Goal: Task Accomplishment & Management: Manage account settings

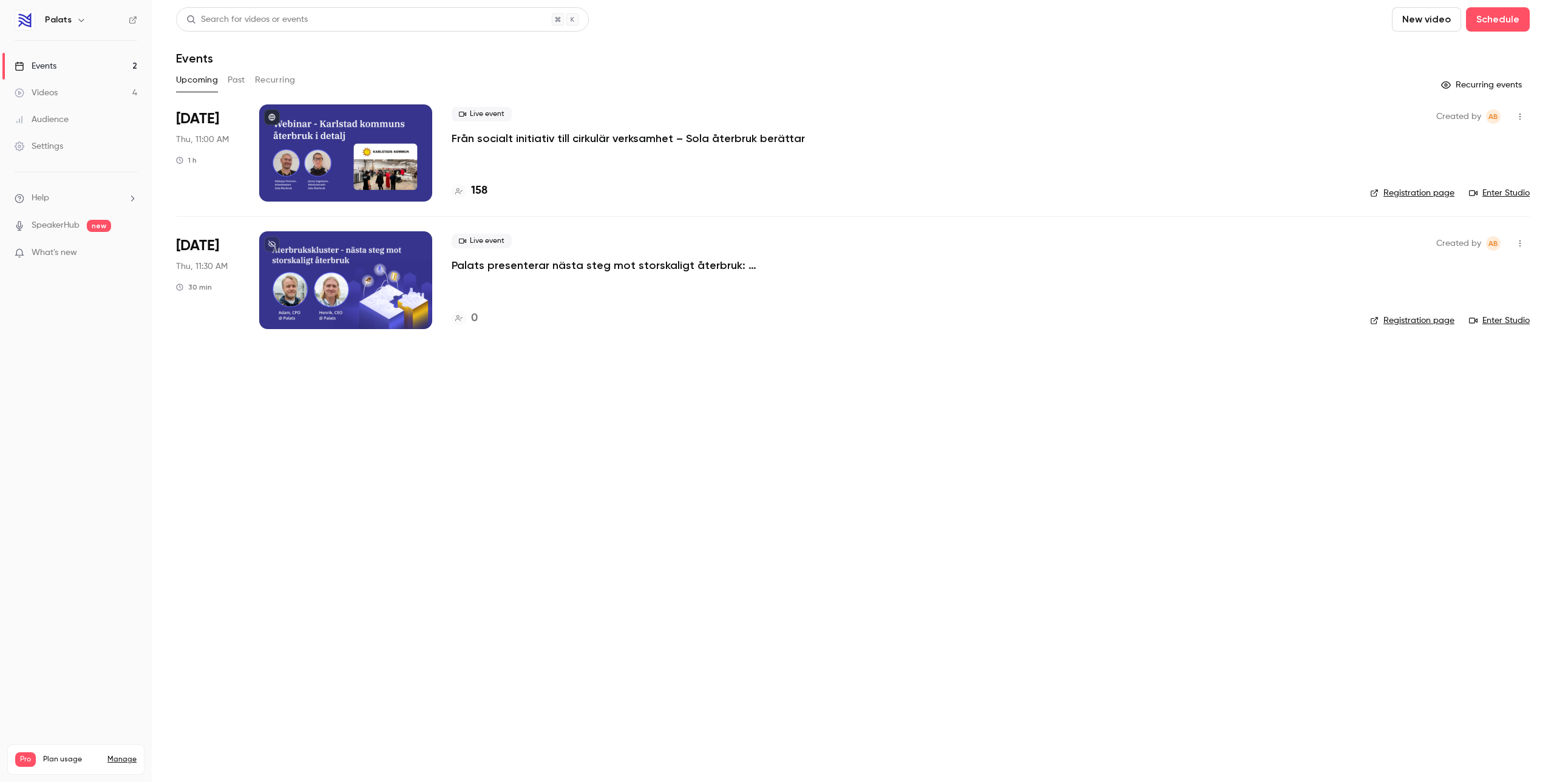
click at [549, 133] on p "Från socialt initiativ till cirkulär verksamhet – Sola återbruk berättar" at bounding box center [628, 138] width 353 height 15
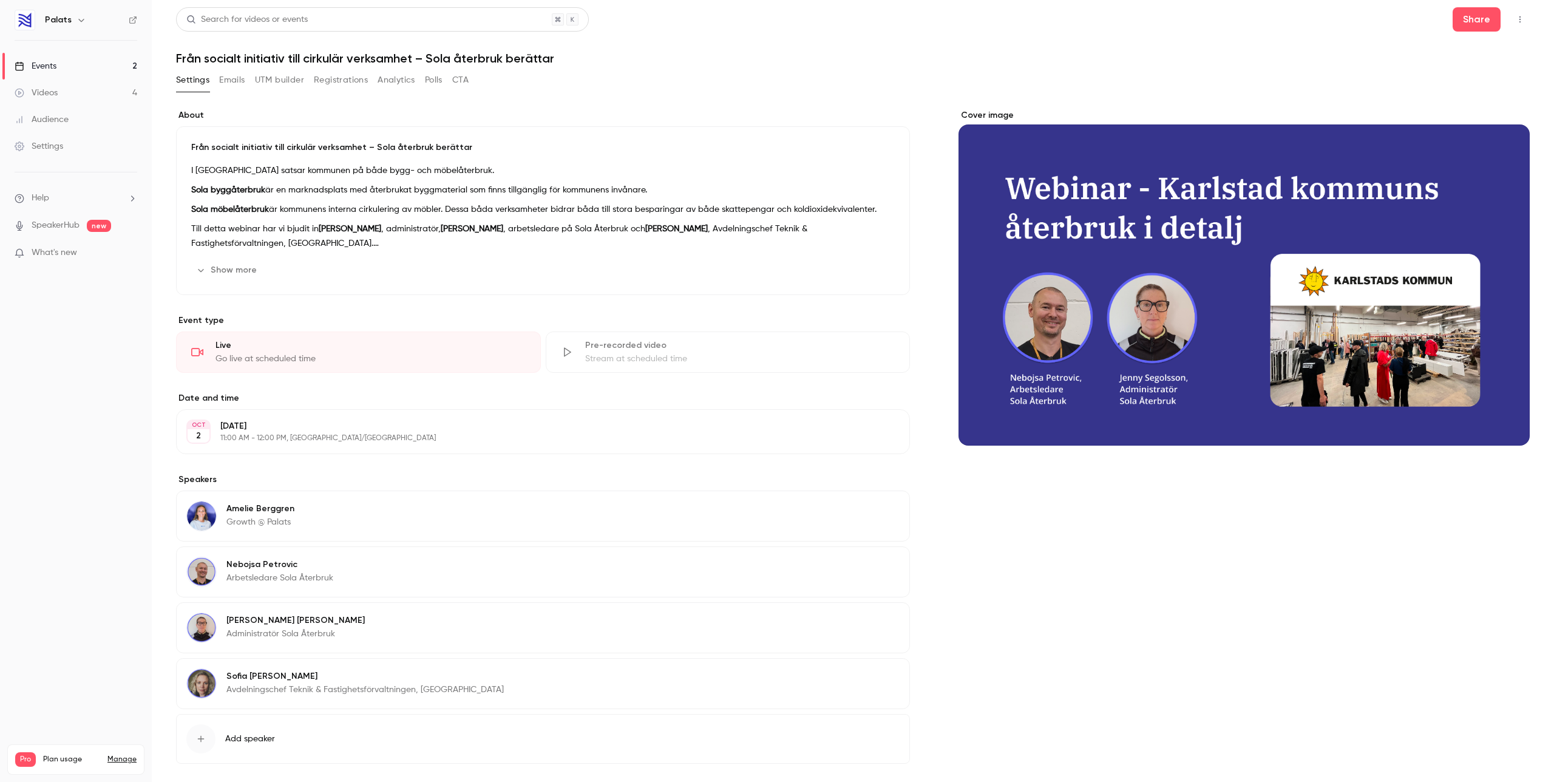
click at [335, 73] on button "Registrations" at bounding box center [341, 79] width 54 height 19
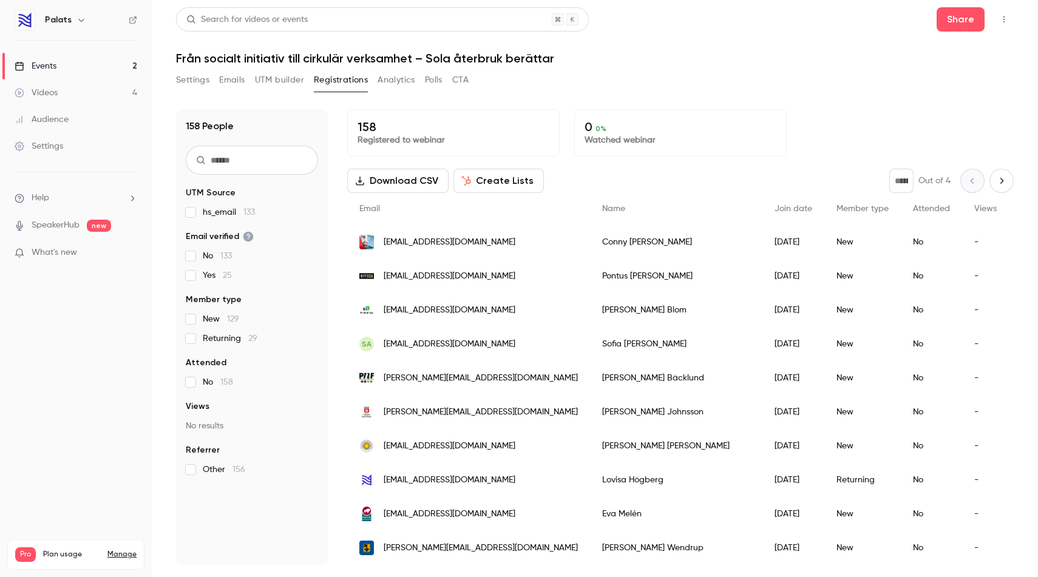
click at [55, 63] on div "Events" at bounding box center [36, 66] width 42 height 12
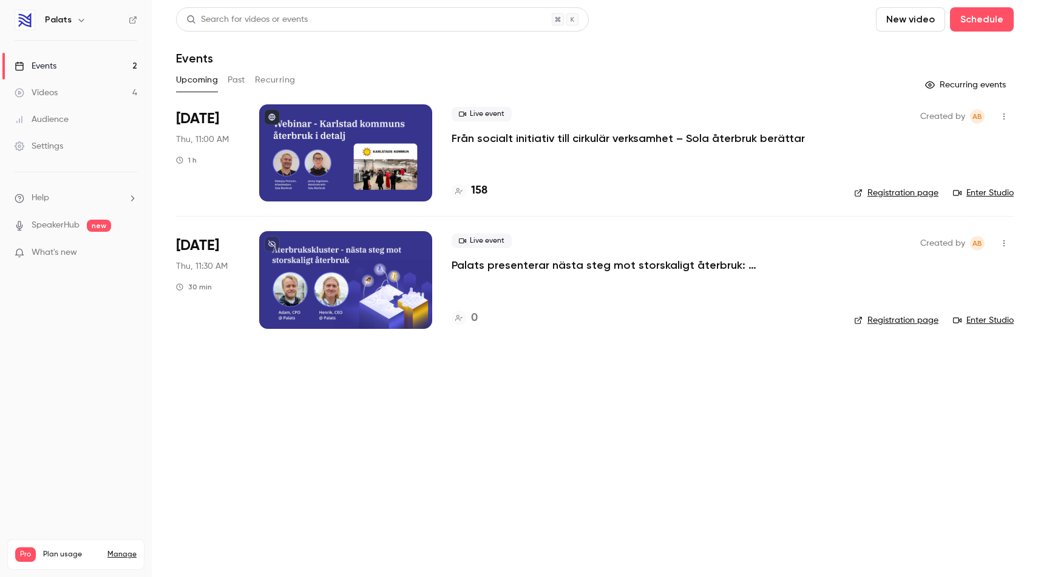
click at [522, 140] on p "Från socialt initiativ till cirkulär verksamhet – Sola återbruk berättar" at bounding box center [628, 138] width 353 height 15
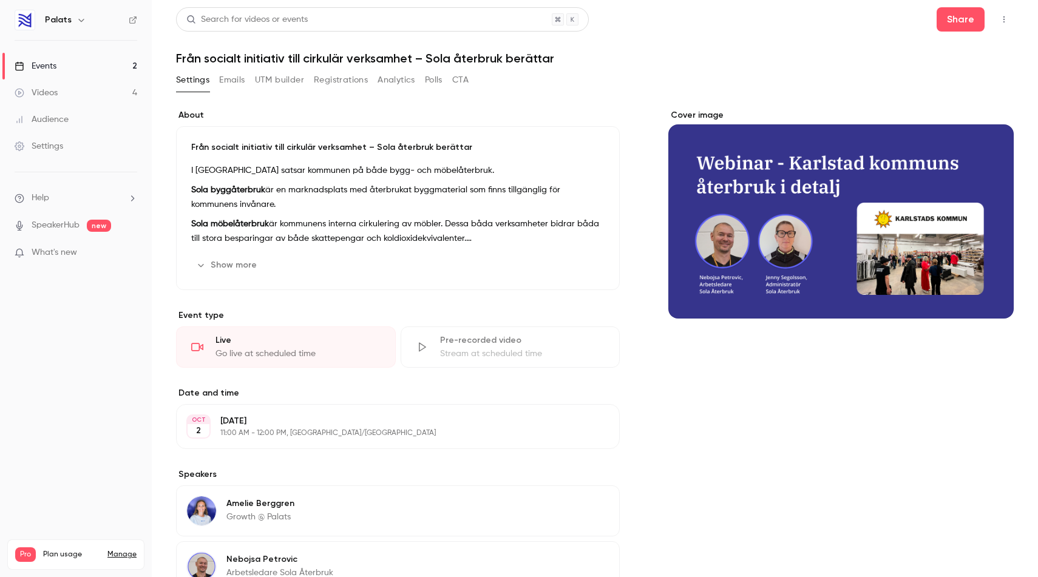
click at [228, 78] on button "Emails" at bounding box center [231, 79] width 25 height 19
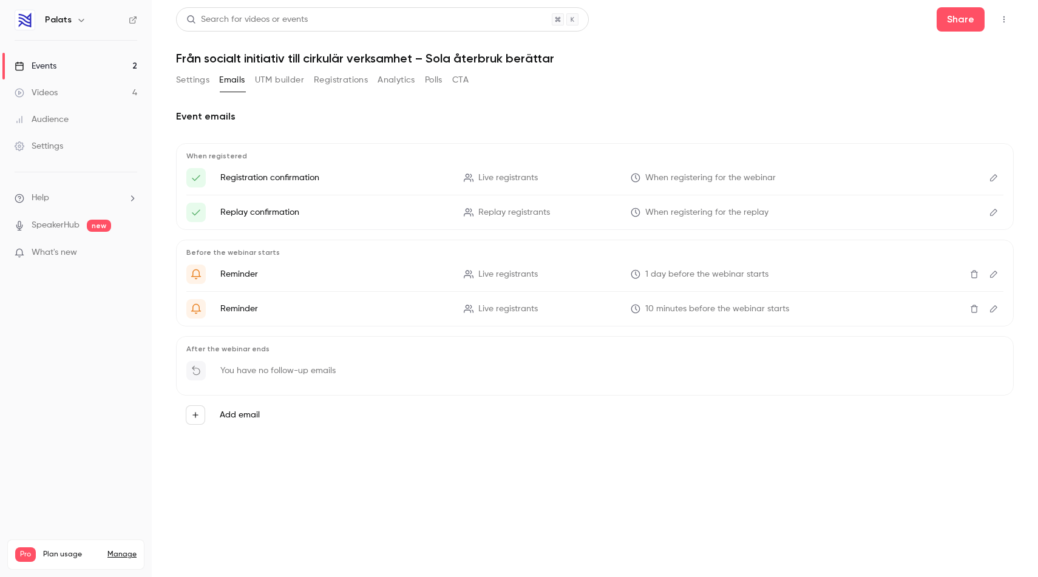
click at [771, 178] on span "When registering for the webinar" at bounding box center [710, 178] width 130 height 13
click at [985, 180] on button "Edit" at bounding box center [993, 177] width 19 height 19
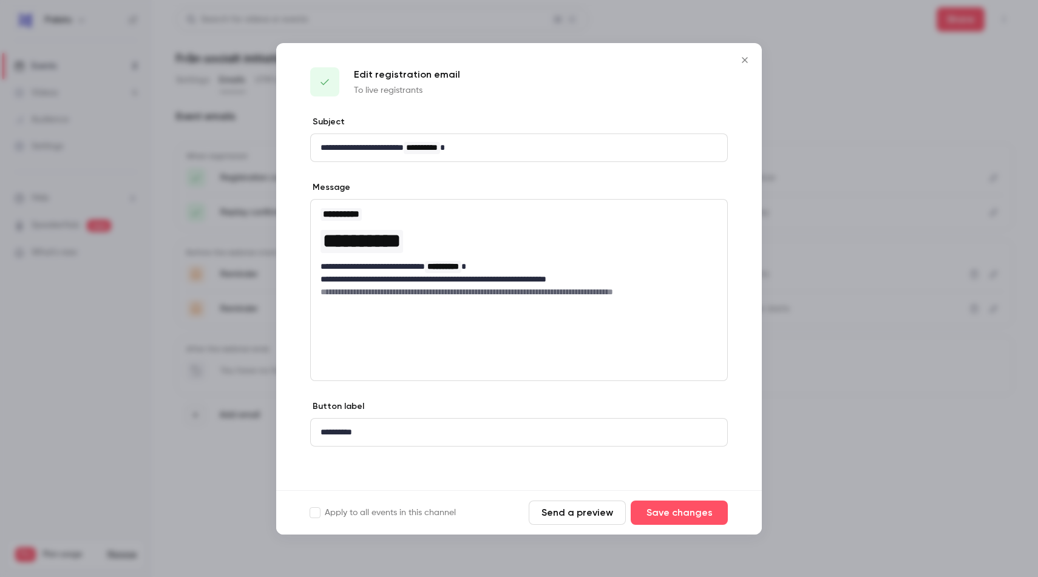
click at [743, 56] on icon "Close" at bounding box center [744, 60] width 15 height 10
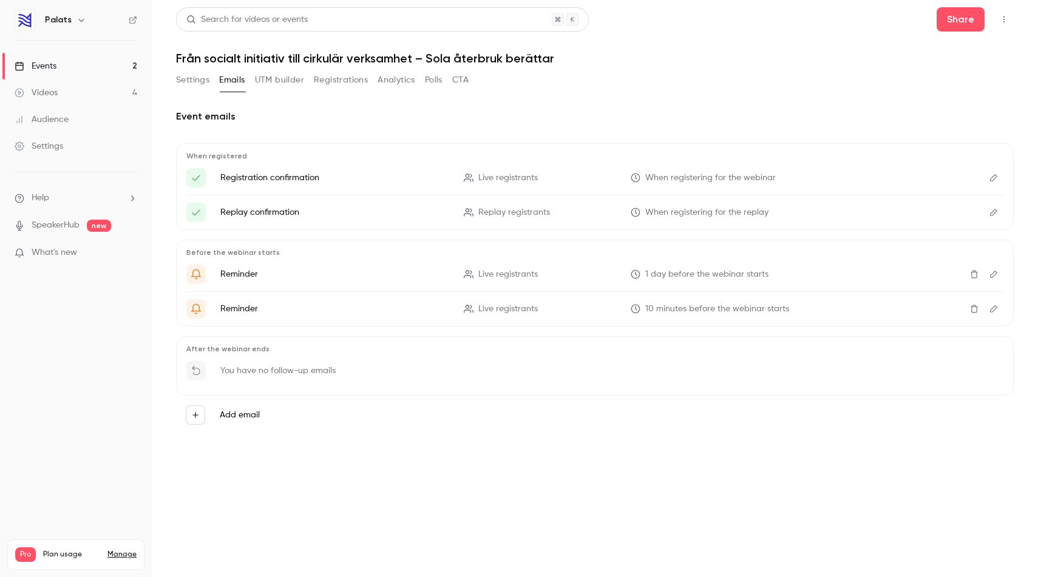
click at [104, 66] on link "Events 2" at bounding box center [76, 66] width 152 height 27
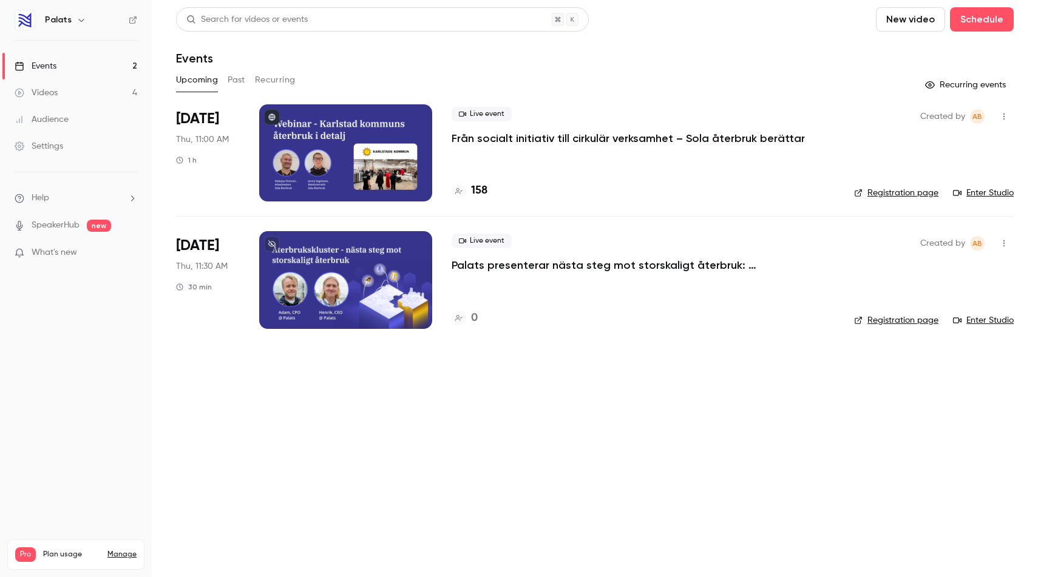
click at [231, 76] on button "Past" at bounding box center [237, 79] width 18 height 19
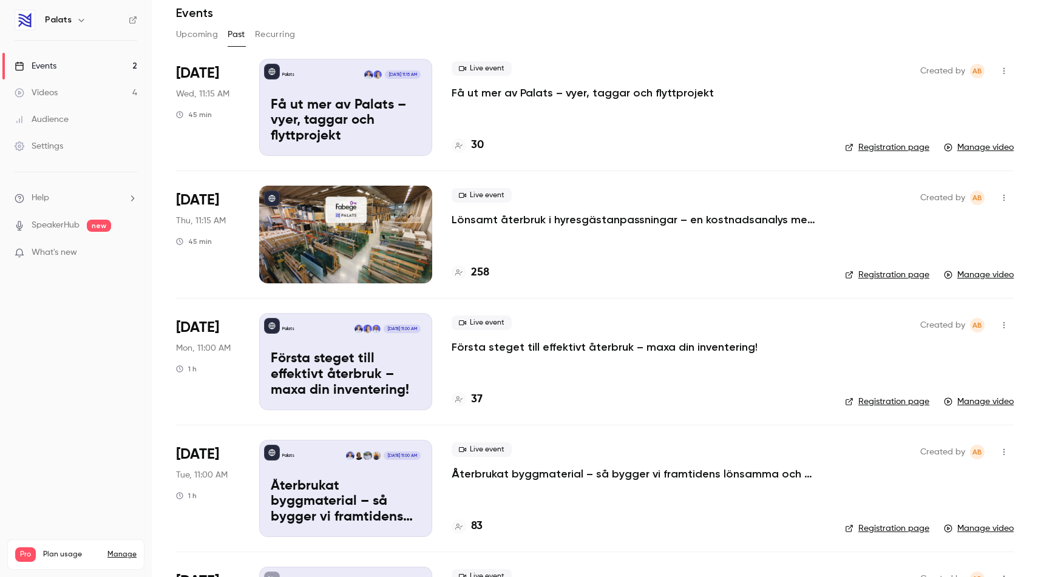
scroll to position [154, 0]
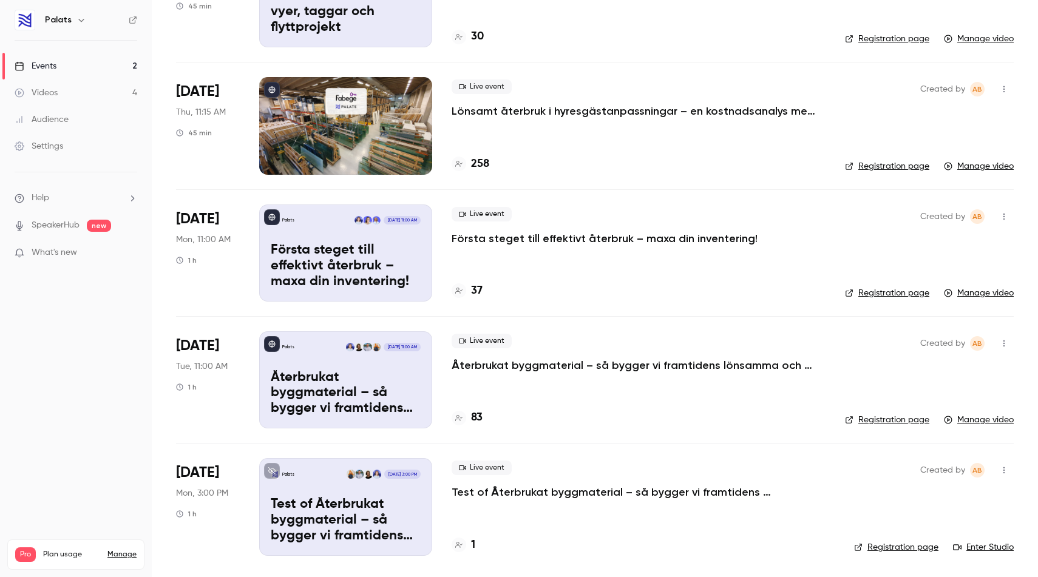
click at [558, 367] on p "Återbrukat byggmaterial – så bygger vi framtidens lönsamma och hållbara fastigh…" at bounding box center [634, 365] width 364 height 15
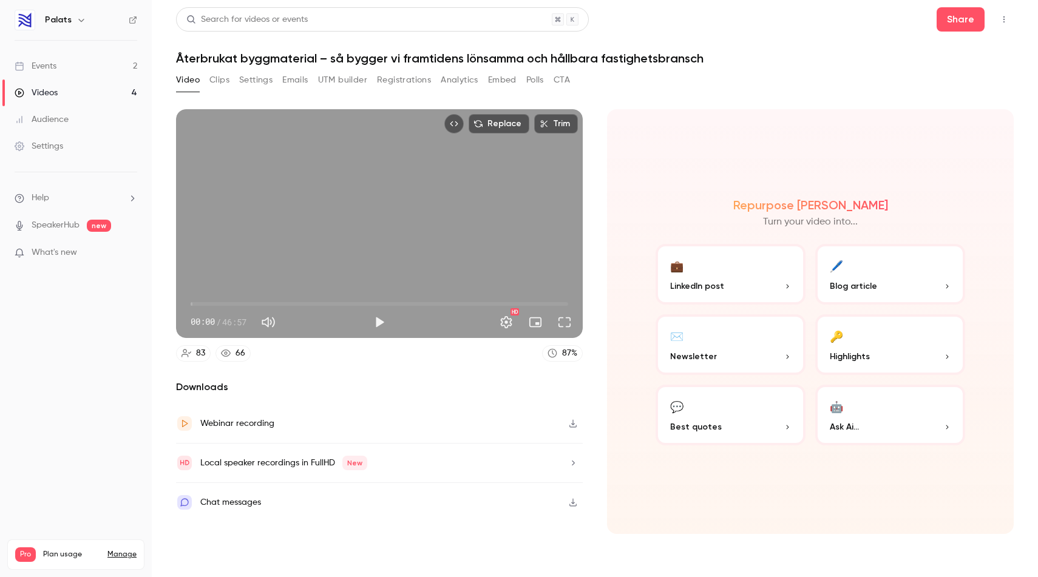
click at [294, 80] on button "Emails" at bounding box center [294, 79] width 25 height 19
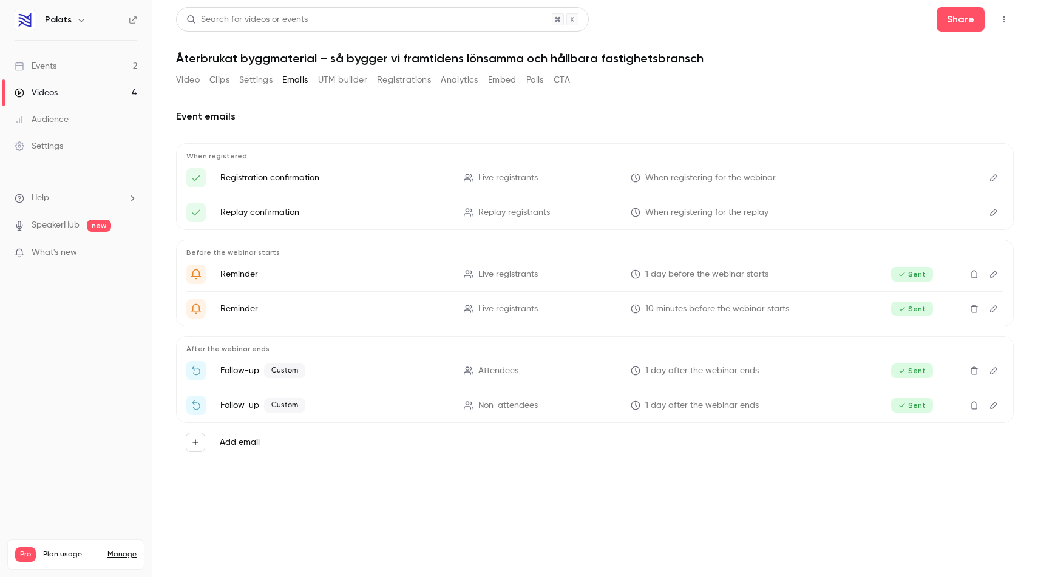
click at [992, 175] on icon "Edit" at bounding box center [994, 178] width 10 height 8
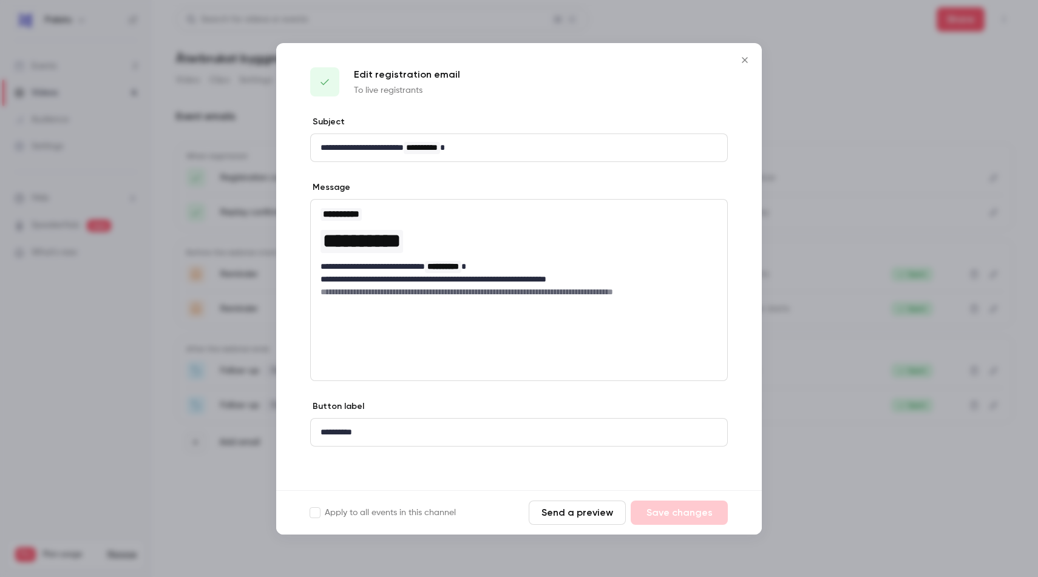
click at [742, 59] on icon "Close" at bounding box center [744, 60] width 15 height 10
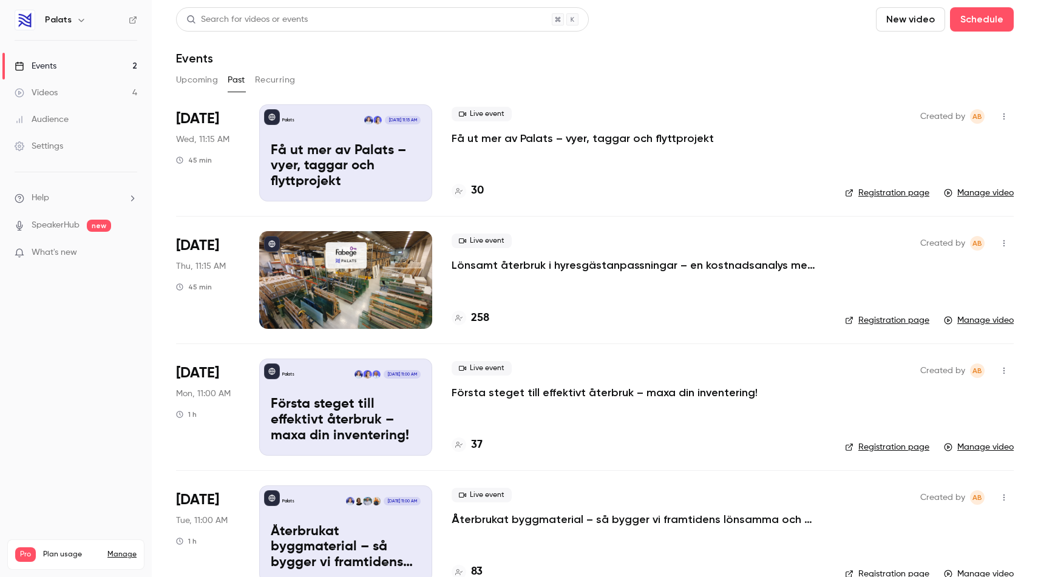
click at [564, 265] on p "Lönsamt återbruk i hyresgästanpassningar – en kostnadsanalys med Fabege" at bounding box center [634, 265] width 364 height 15
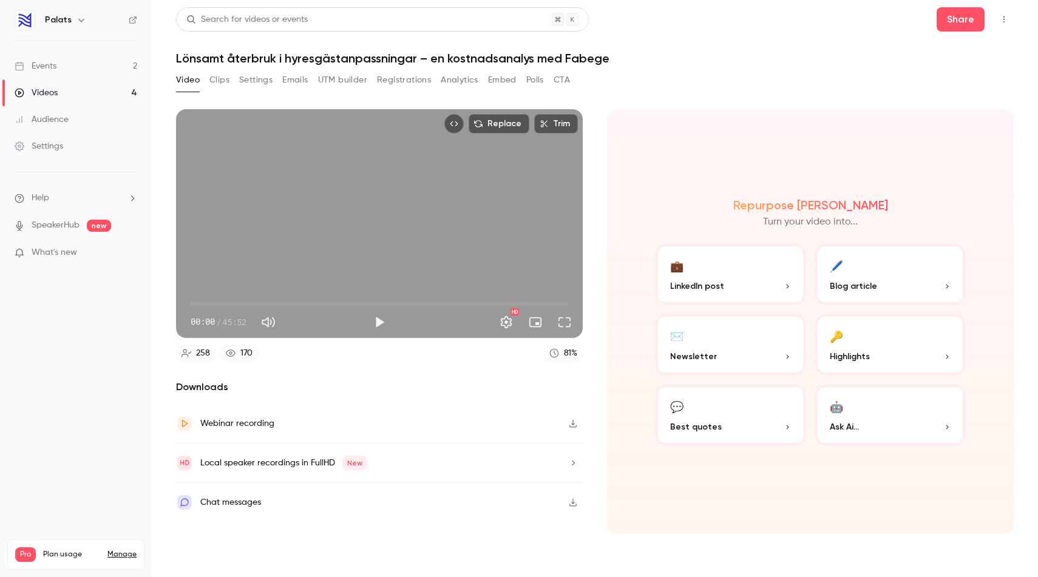
click at [290, 74] on button "Emails" at bounding box center [294, 79] width 25 height 19
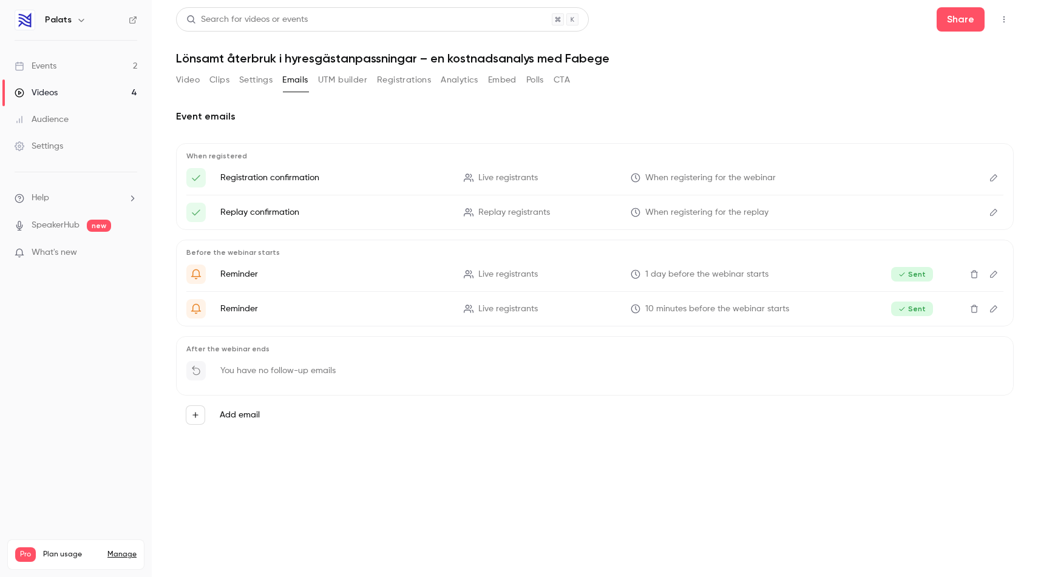
click at [987, 181] on button "Edit" at bounding box center [993, 177] width 19 height 19
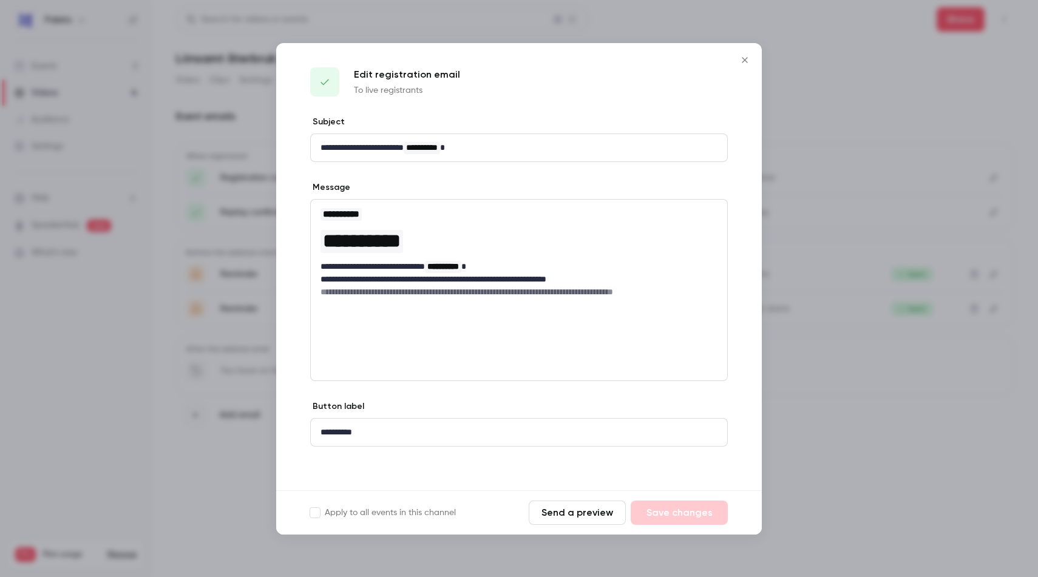
click at [740, 56] on icon "Close" at bounding box center [744, 60] width 15 height 10
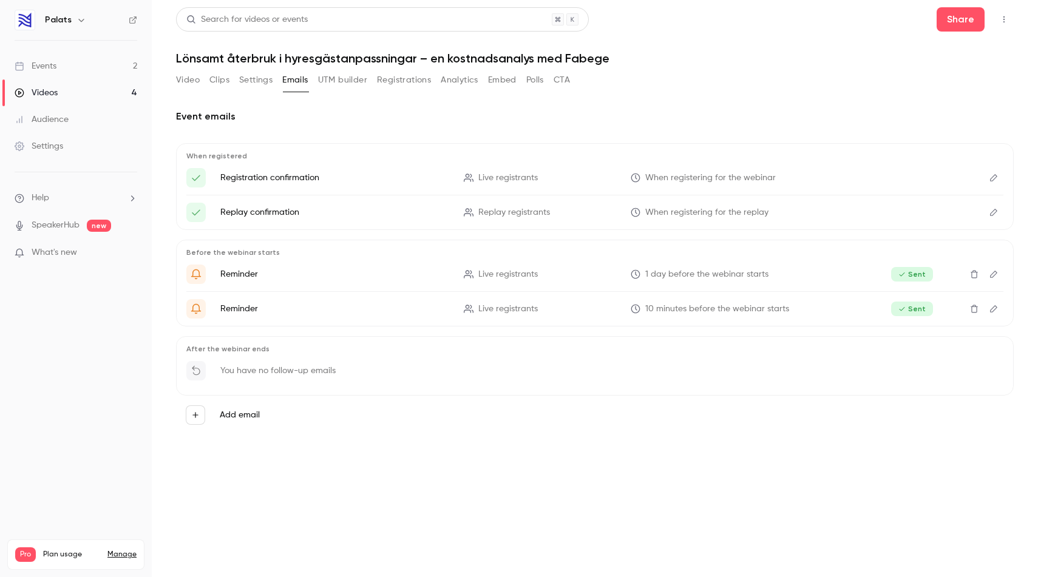
click at [80, 65] on link "Events 2" at bounding box center [76, 66] width 152 height 27
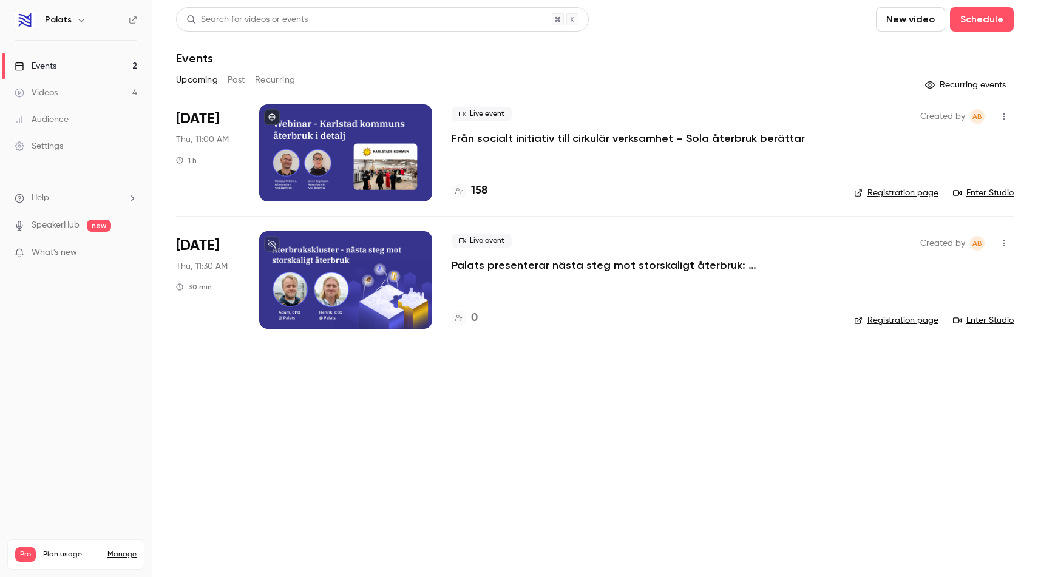
click at [575, 140] on p "Från socialt initiativ till cirkulär verksamhet – Sola återbruk berättar" at bounding box center [628, 138] width 353 height 15
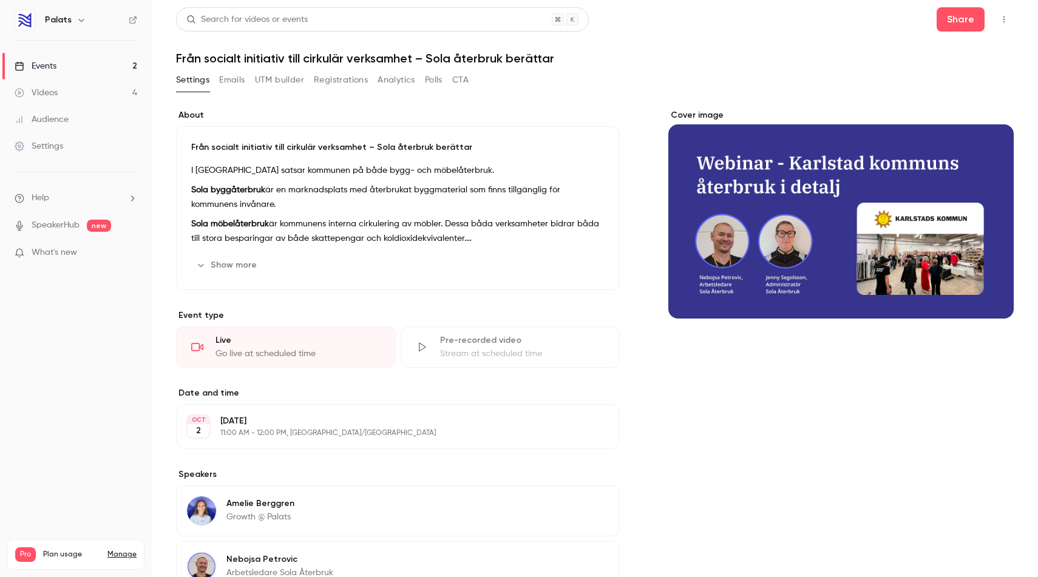
click at [332, 86] on button "Registrations" at bounding box center [341, 79] width 54 height 19
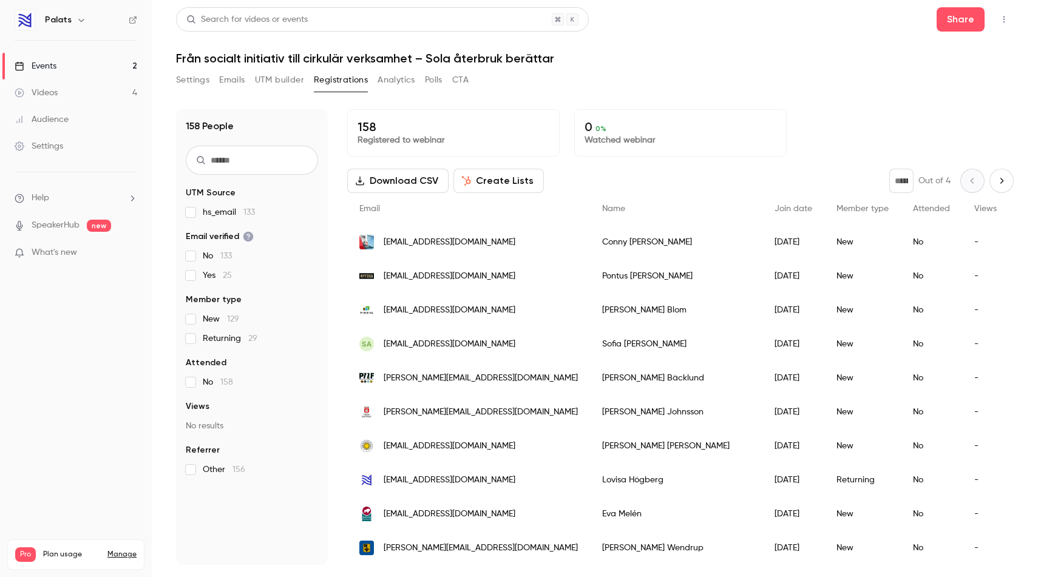
click at [232, 84] on button "Emails" at bounding box center [231, 79] width 25 height 19
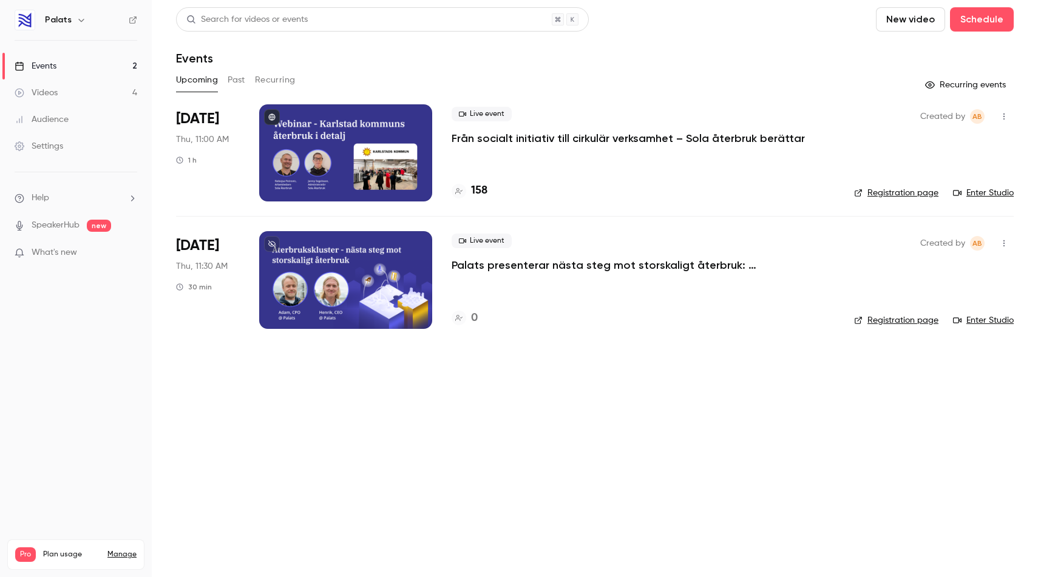
click at [542, 142] on p "Från socialt initiativ till cirkulär verksamhet – Sola återbruk berättar" at bounding box center [628, 138] width 353 height 15
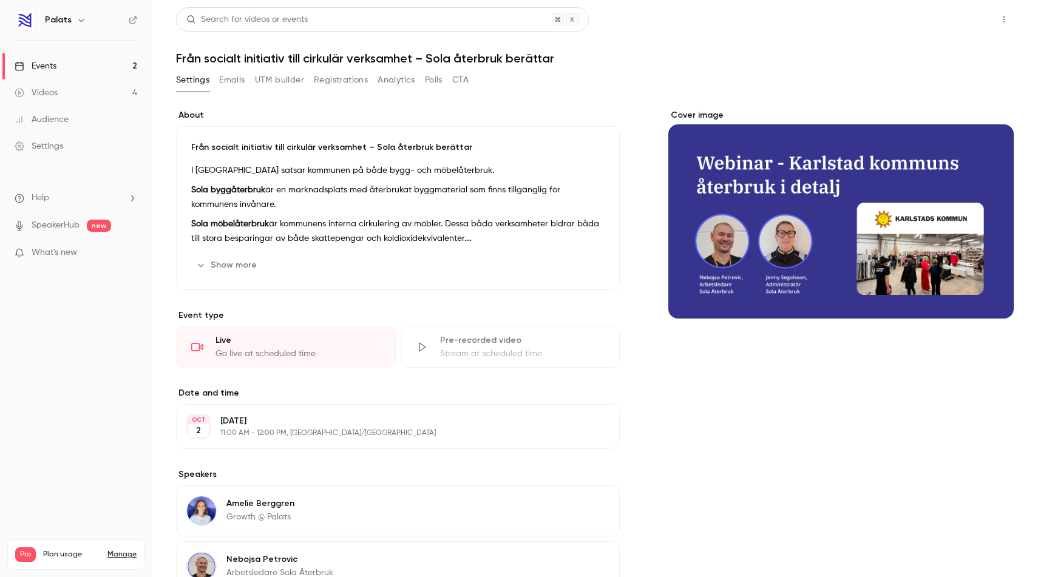
click at [948, 12] on button "Share" at bounding box center [960, 19] width 48 height 24
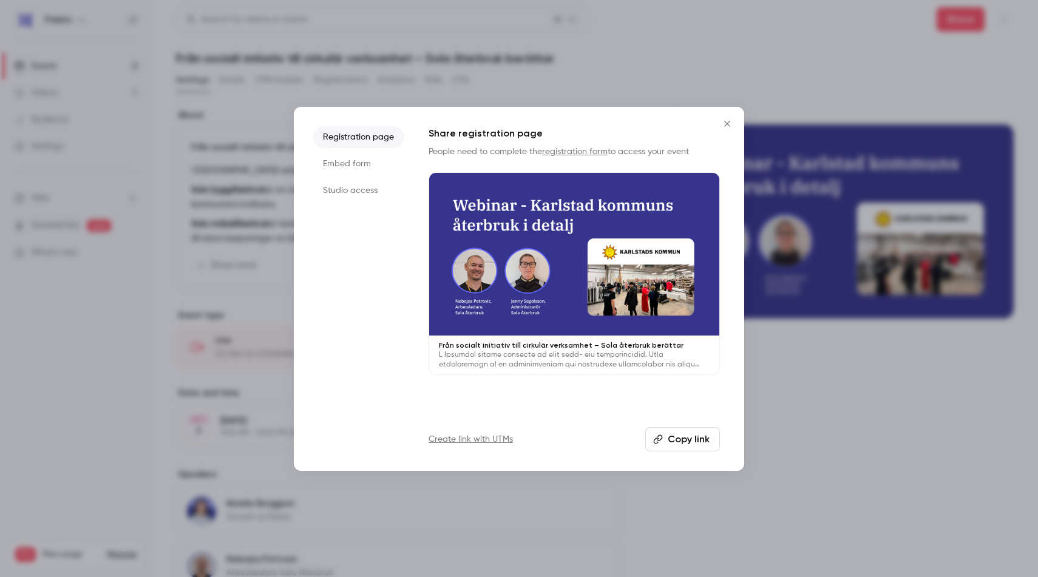
click at [692, 439] on button "Copy link" at bounding box center [682, 439] width 75 height 24
